Goal: Navigation & Orientation: Find specific page/section

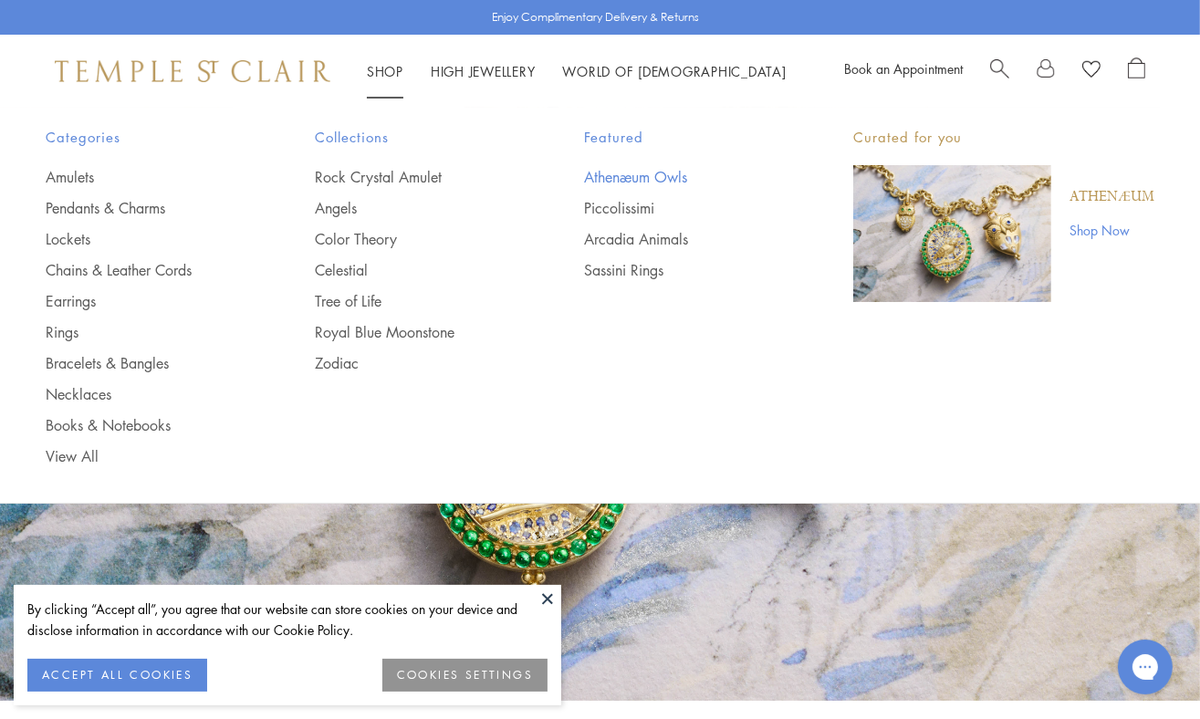
click at [601, 176] on link "Athenæum Owls" at bounding box center [682, 177] width 196 height 20
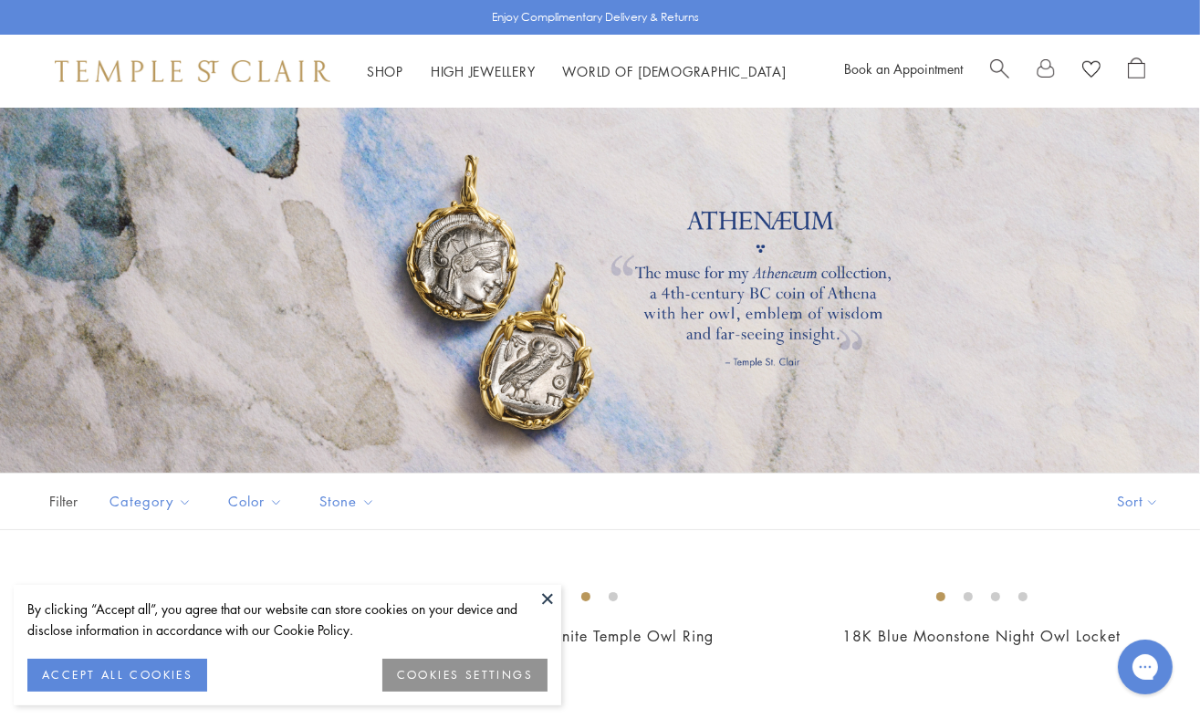
click at [547, 597] on button at bounding box center [547, 598] width 27 height 27
click at [1010, 431] on div at bounding box center [595, 290] width 1190 height 365
click at [550, 598] on button at bounding box center [547, 598] width 27 height 27
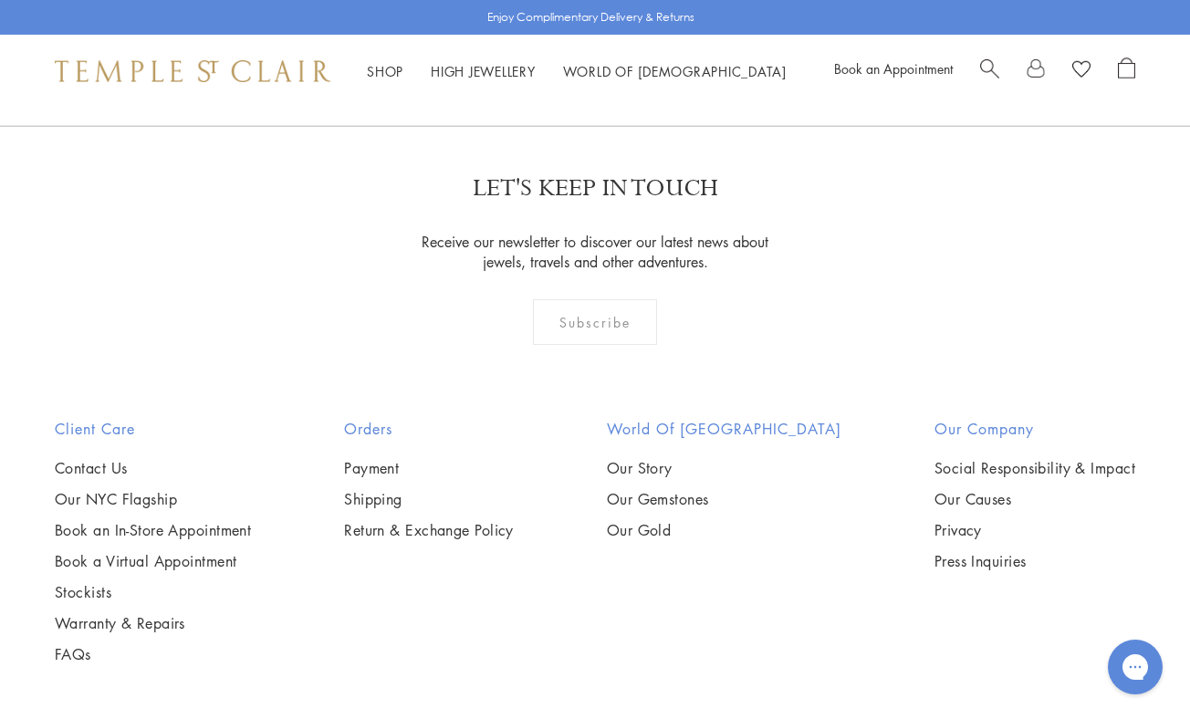
scroll to position [991, 0]
